Goal: Find specific page/section: Find specific page/section

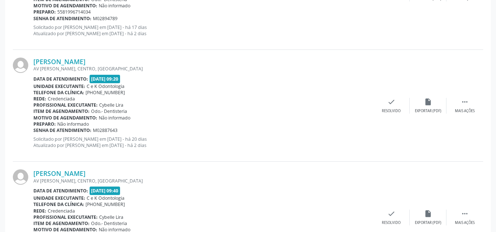
scroll to position [1704, 0]
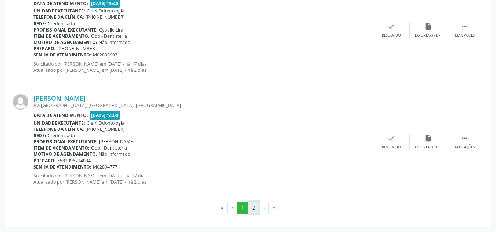
click at [254, 207] on button "2" at bounding box center [253, 208] width 11 height 12
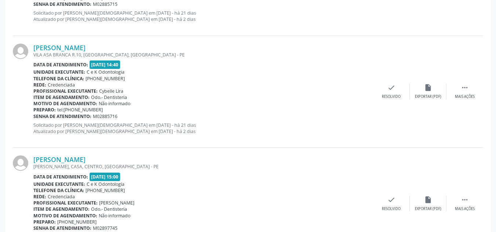
scroll to position [358, 0]
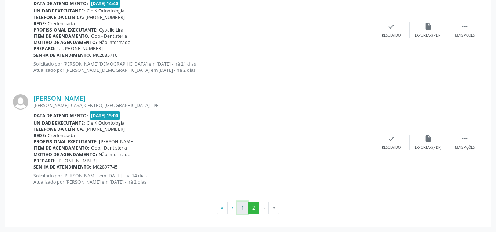
click at [243, 207] on button "1" at bounding box center [242, 208] width 11 height 12
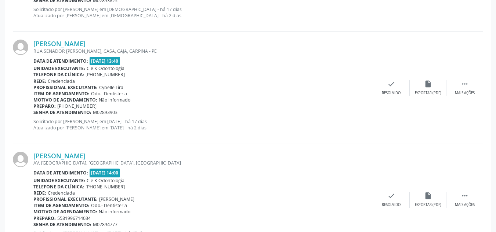
scroll to position [1704, 0]
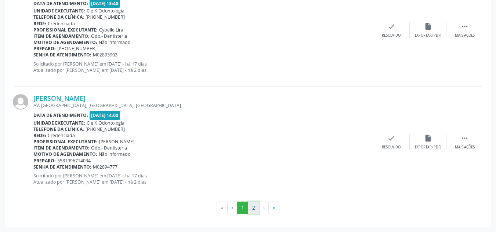
click at [253, 210] on button "2" at bounding box center [253, 208] width 11 height 12
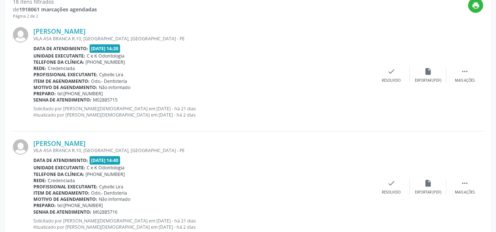
scroll to position [206, 0]
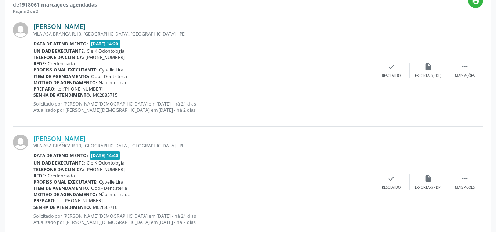
click at [78, 28] on link "[PERSON_NAME]" at bounding box center [59, 26] width 52 height 8
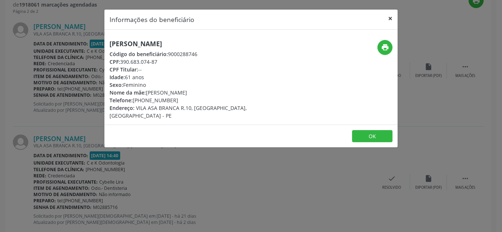
click at [390, 20] on button "×" at bounding box center [390, 19] width 15 height 18
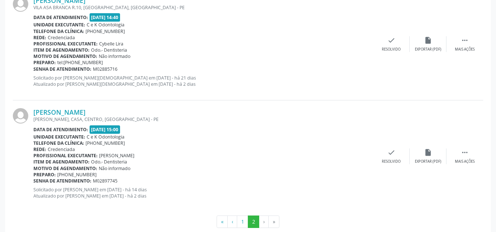
scroll to position [358, 0]
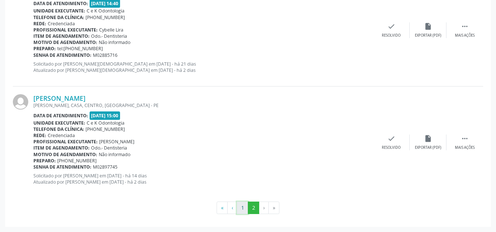
click at [239, 206] on button "1" at bounding box center [242, 208] width 11 height 12
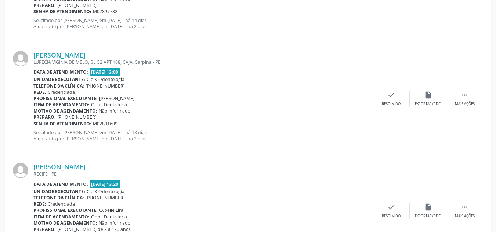
scroll to position [1704, 0]
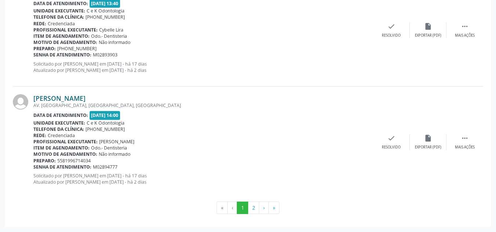
click at [76, 100] on link "[PERSON_NAME]" at bounding box center [59, 98] width 52 height 8
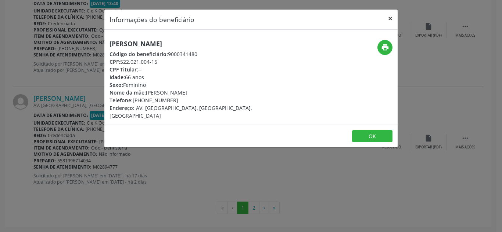
click at [386, 15] on button "×" at bounding box center [390, 19] width 15 height 18
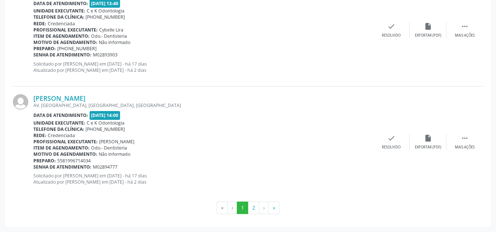
scroll to position [1688, 0]
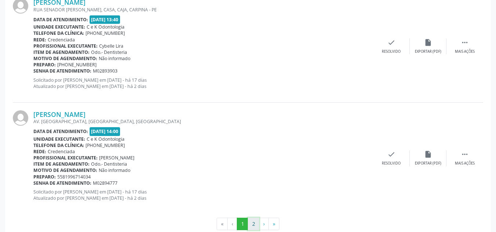
click at [255, 225] on button "2" at bounding box center [253, 224] width 11 height 12
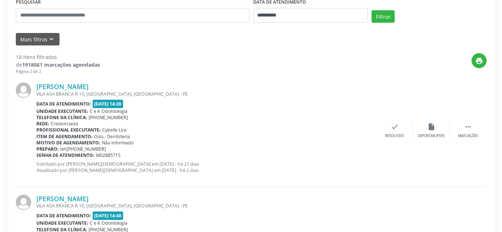
scroll to position [175, 0]
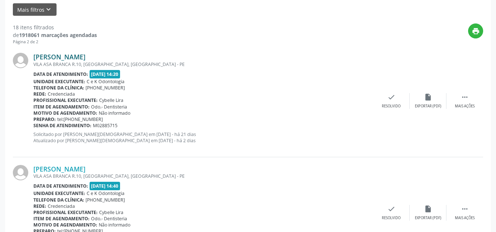
click at [72, 57] on link "[PERSON_NAME]" at bounding box center [59, 57] width 52 height 8
